Goal: Find specific page/section

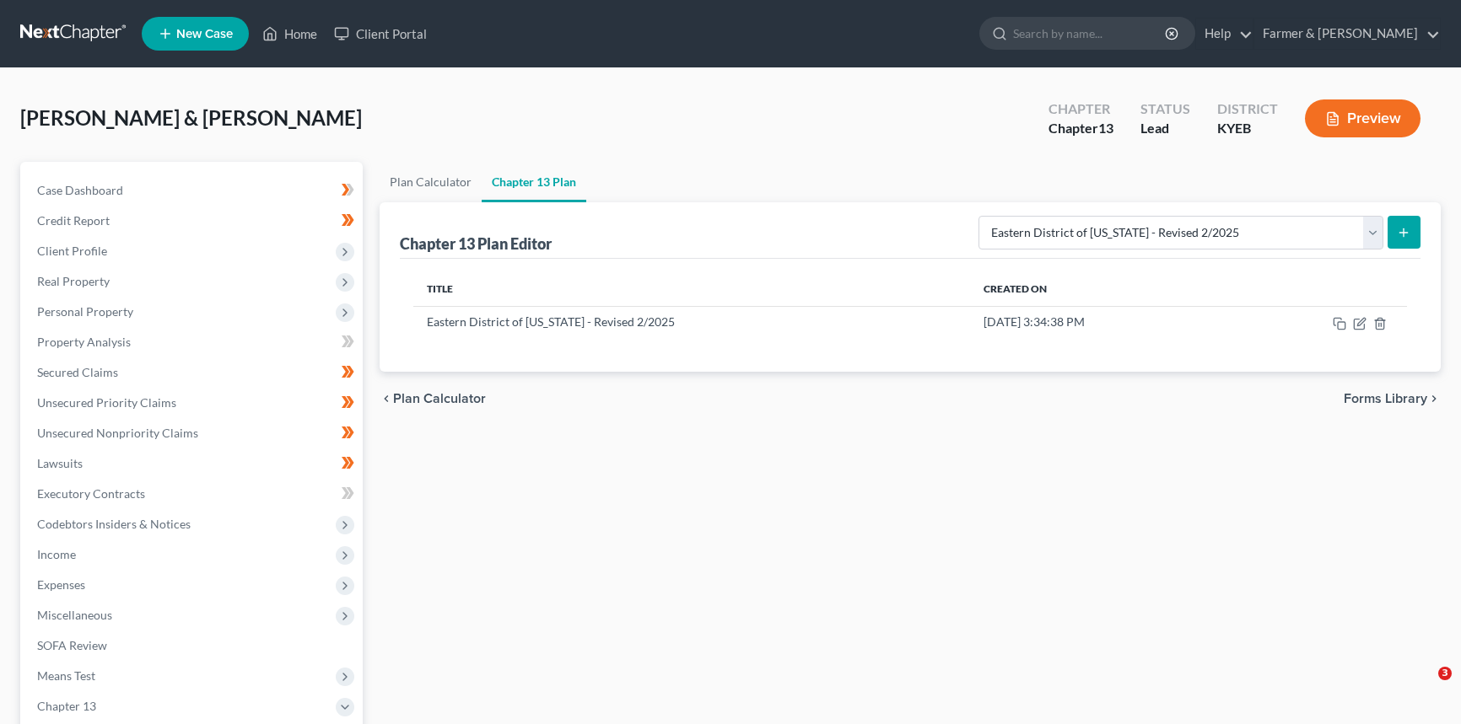
select select "3"
click at [284, 28] on link "Home" at bounding box center [290, 34] width 72 height 30
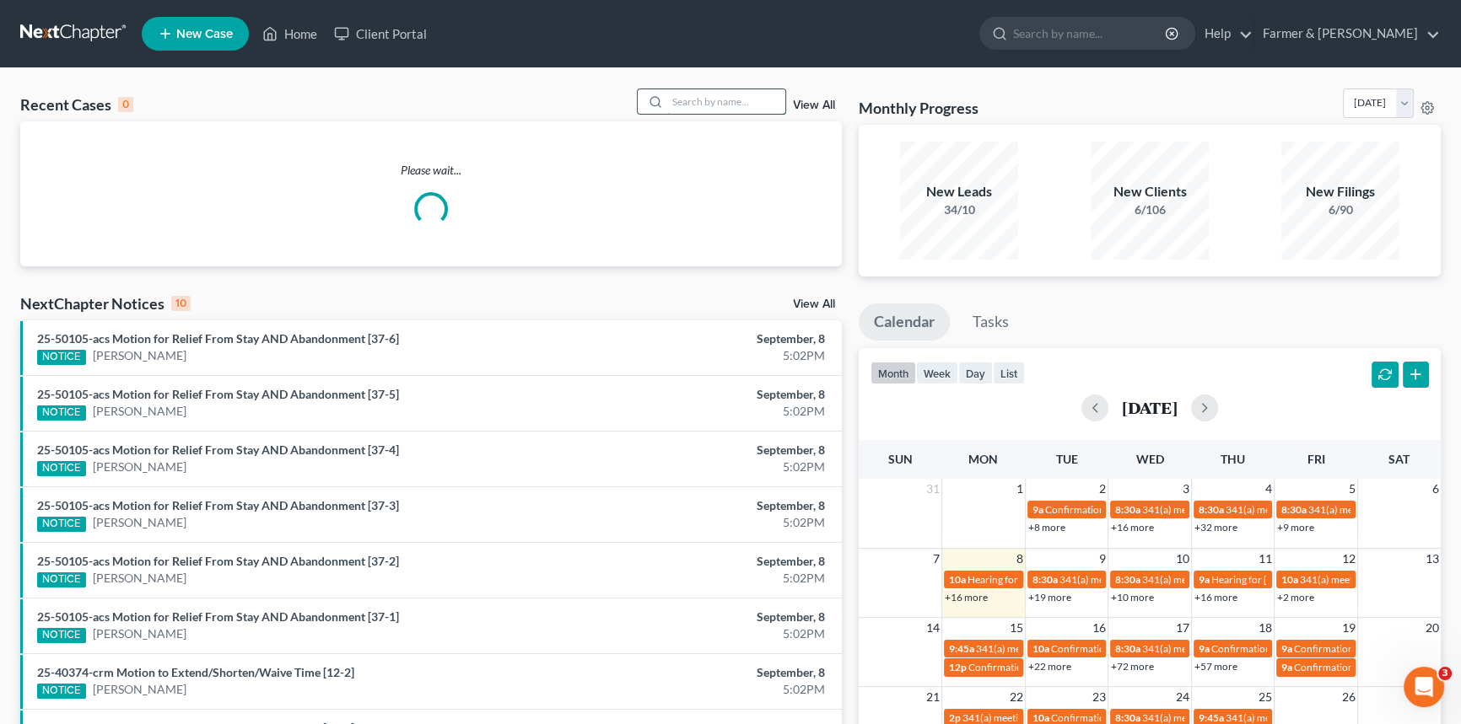
click at [733, 102] on input "search" at bounding box center [726, 101] width 118 height 24
type input "[PERSON_NAME]"
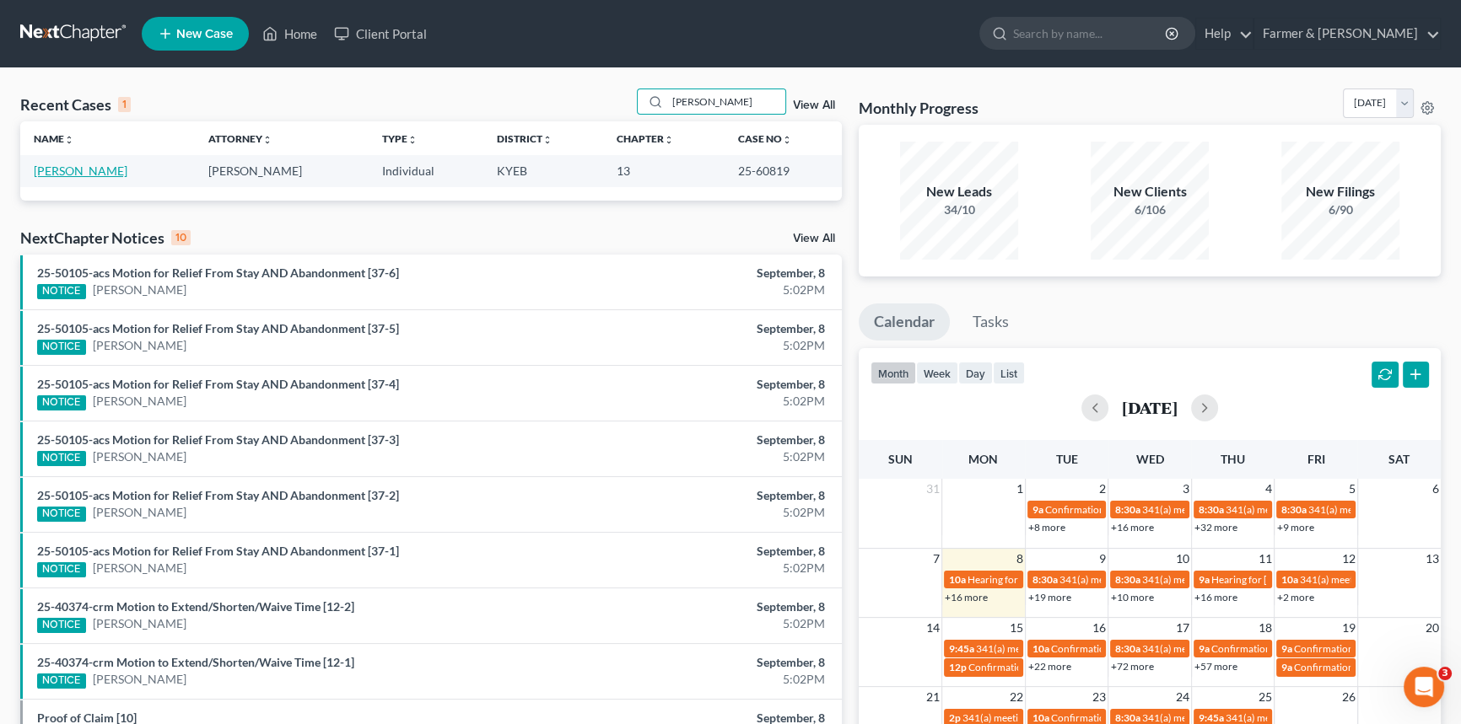
click at [75, 169] on link "[PERSON_NAME]" at bounding box center [81, 171] width 94 height 14
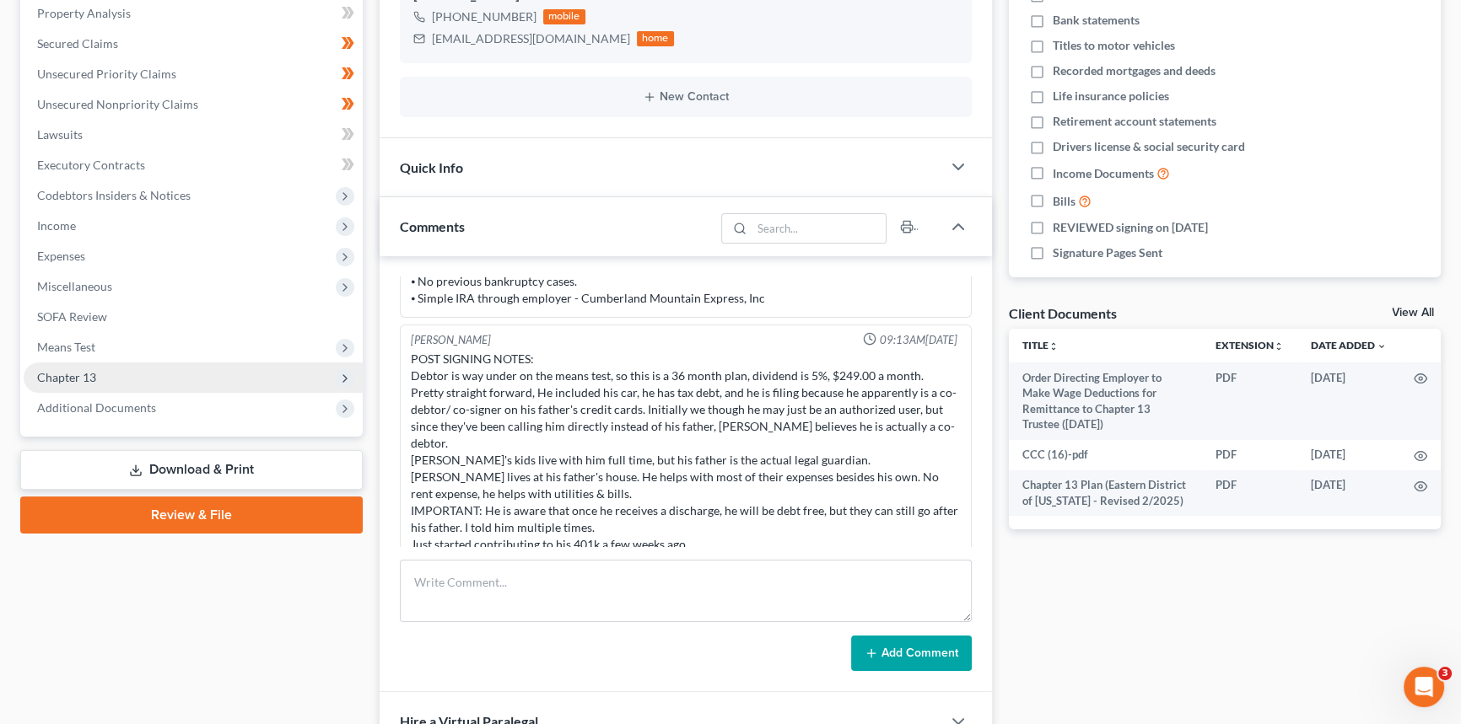
scroll to position [383, 0]
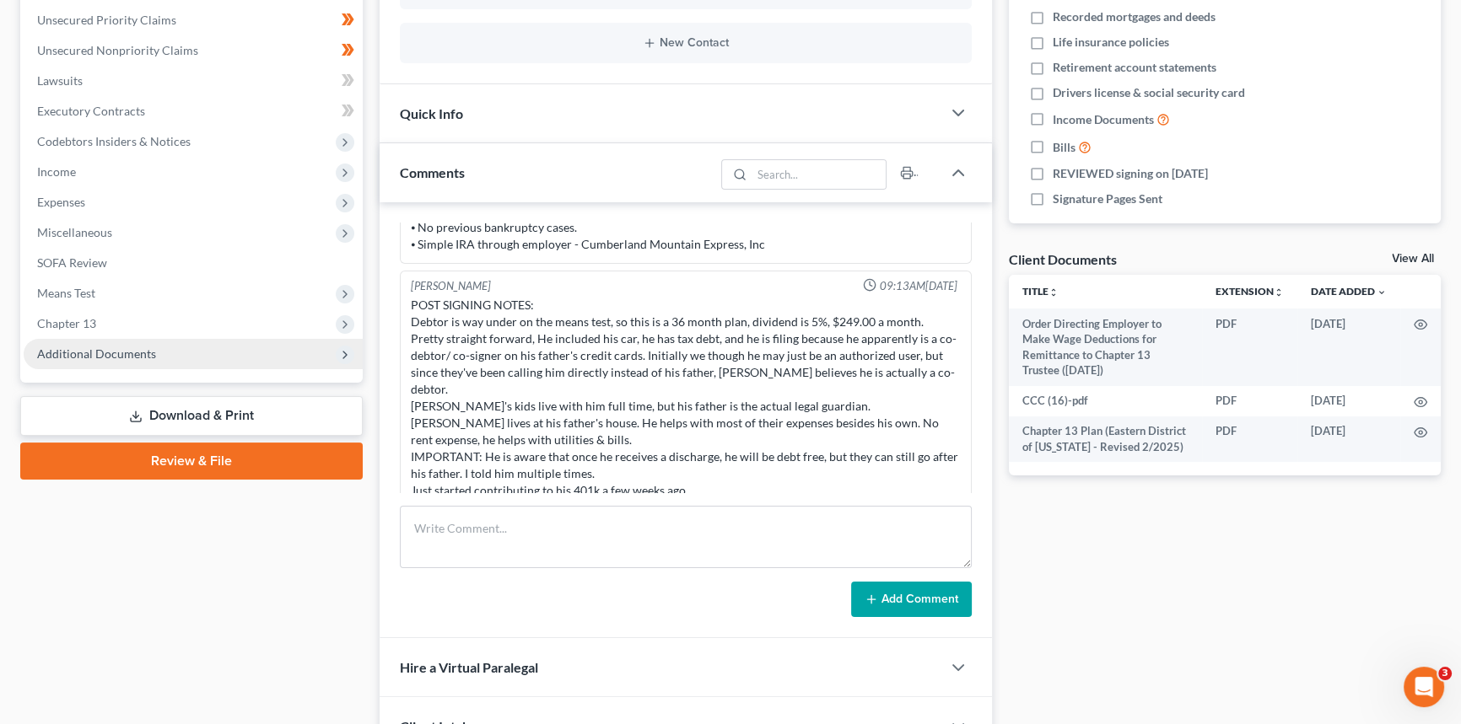
click at [82, 353] on span "Additional Documents" at bounding box center [96, 354] width 119 height 14
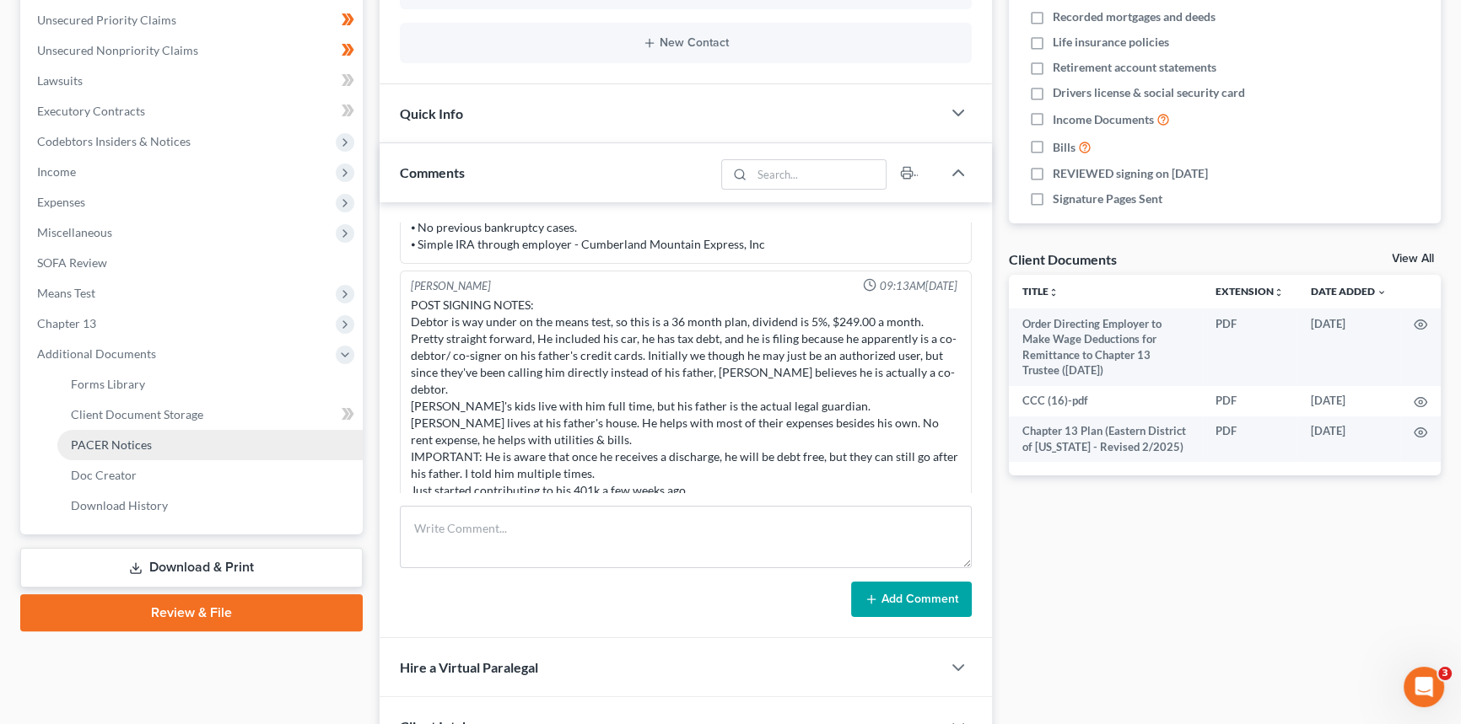
click at [127, 434] on link "PACER Notices" at bounding box center [209, 445] width 305 height 30
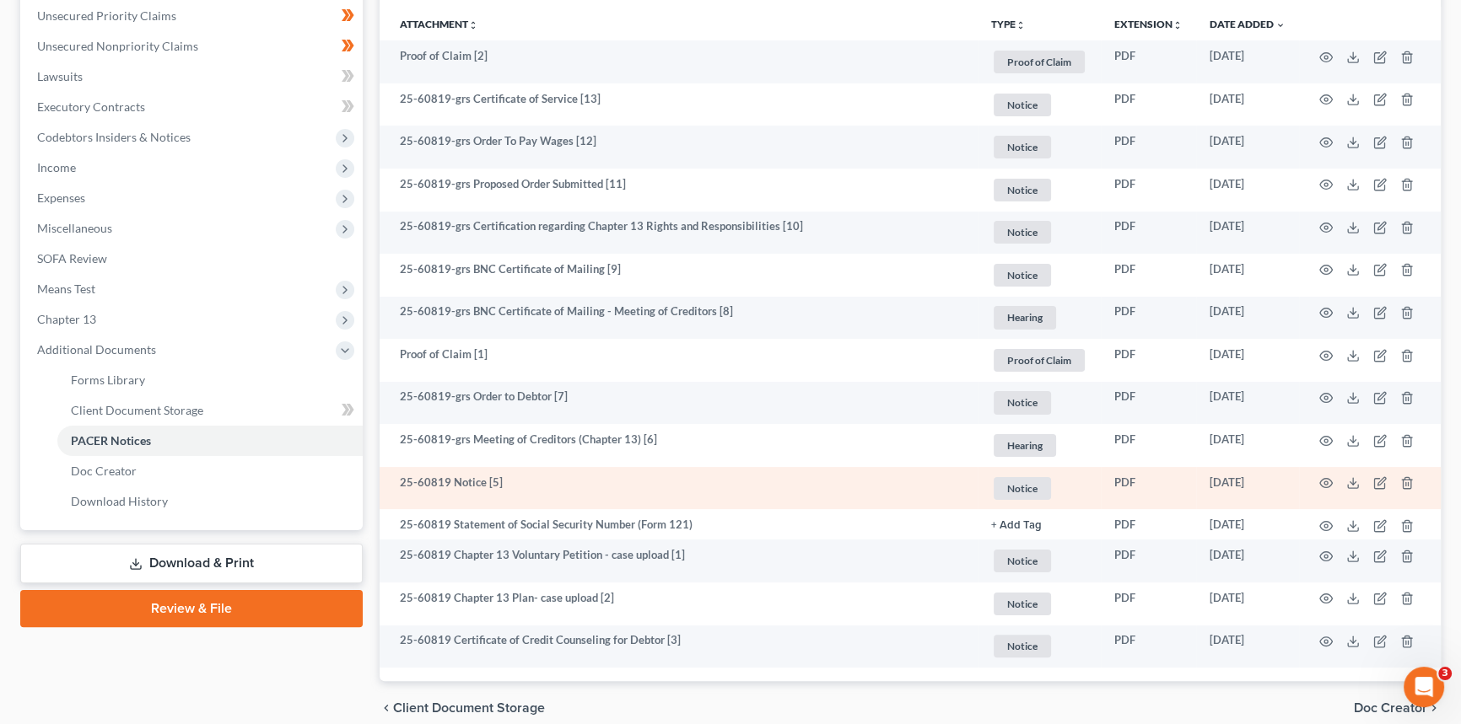
scroll to position [307, 0]
